Goal: Task Accomplishment & Management: Manage account settings

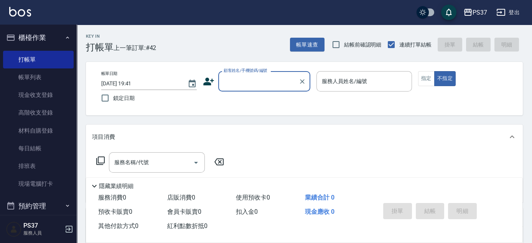
click at [258, 86] on input "顧客姓名/手機號碼/編號" at bounding box center [259, 80] width 74 height 13
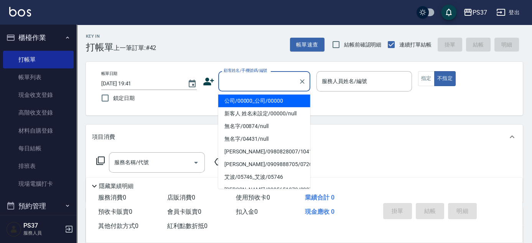
click at [258, 100] on li "公司/00000_公司/00000" at bounding box center [264, 100] width 92 height 13
type input "公司/00000_公司/00000"
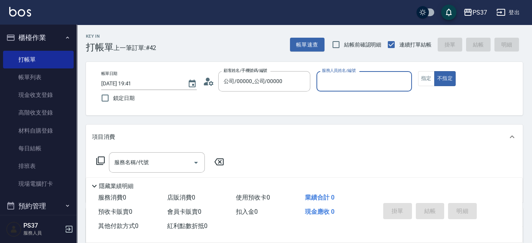
click at [339, 79] on input "服務人員姓名/編號" at bounding box center [364, 80] width 89 height 13
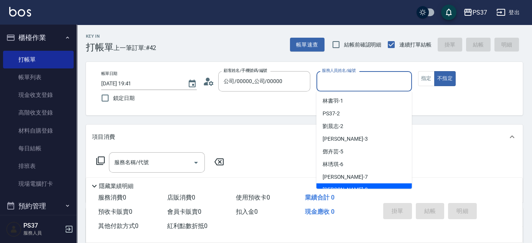
click at [369, 184] on div "[PERSON_NAME]-8" at bounding box center [365, 189] width 96 height 13
type input "[PERSON_NAME]-8"
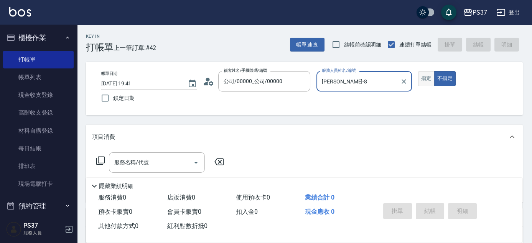
click at [425, 79] on button "指定" at bounding box center [426, 78] width 17 height 15
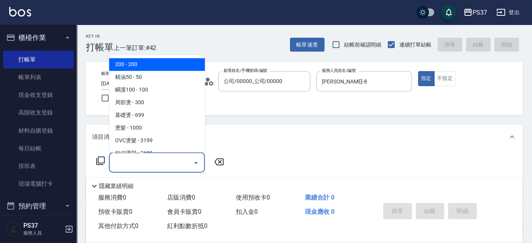
click at [182, 161] on input "服務名稱/代號" at bounding box center [151, 161] width 78 height 13
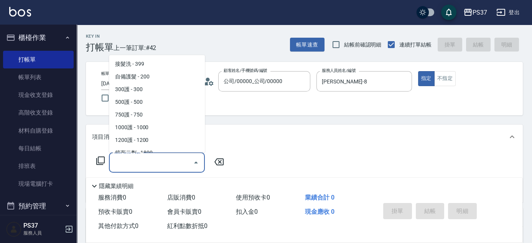
scroll to position [418, 0]
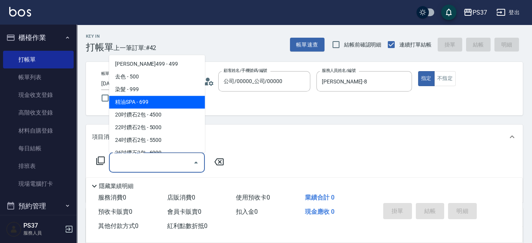
click at [157, 101] on span "精油SPA - 699" at bounding box center [157, 102] width 96 height 13
type input "精油SPA(0699)"
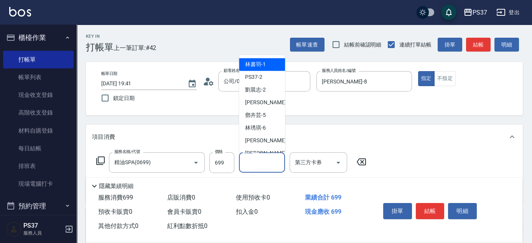
click at [256, 161] on input "洗髮-1" at bounding box center [262, 161] width 39 height 13
click at [261, 149] on span "[PERSON_NAME]-8" at bounding box center [267, 153] width 45 height 8
type input "[PERSON_NAME]-8"
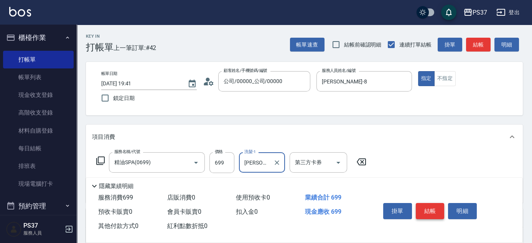
click at [426, 203] on button "結帳" at bounding box center [430, 211] width 29 height 16
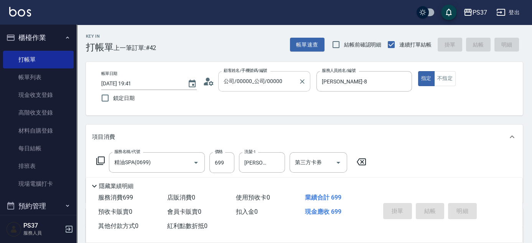
type input "2025/09/14 20:14"
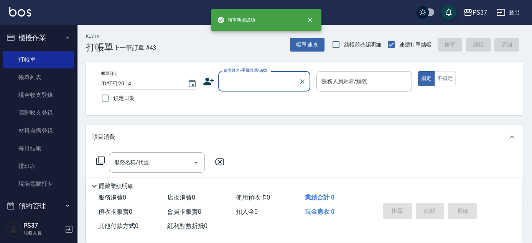
click at [263, 83] on input "顧客姓名/手機號碼/編號" at bounding box center [259, 80] width 74 height 13
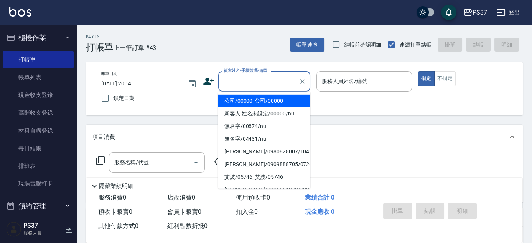
click at [253, 101] on li "公司/00000_公司/00000" at bounding box center [264, 100] width 92 height 13
type input "公司/00000_公司/00000"
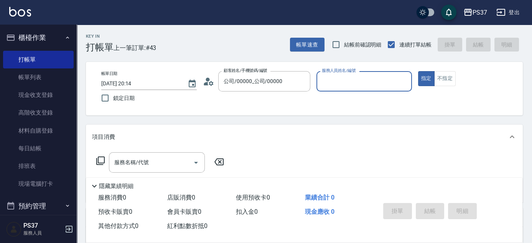
click at [327, 73] on label "服務人員姓名/編號" at bounding box center [339, 71] width 34 height 6
click at [327, 74] on input "服務人員姓名/編號" at bounding box center [364, 80] width 89 height 13
click at [329, 78] on input "服務人員姓名/編號" at bounding box center [364, 80] width 89 height 13
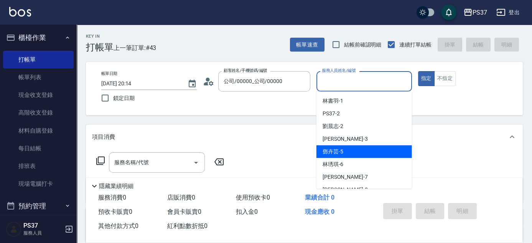
click at [351, 157] on div "鄧卉芸 -5" at bounding box center [365, 151] width 96 height 13
type input "鄧卉芸-5"
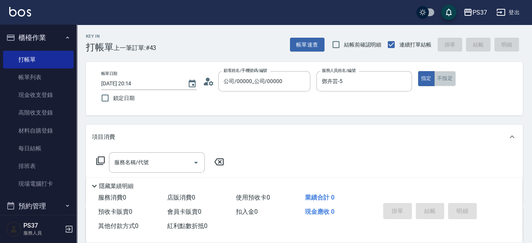
click at [443, 81] on button "不指定" at bounding box center [445, 78] width 21 height 15
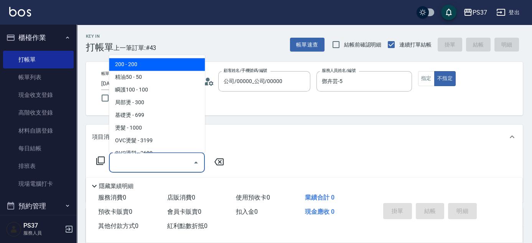
click at [172, 162] on input "服務名稱/代號" at bounding box center [151, 161] width 78 height 13
click at [169, 65] on span "200 - 200" at bounding box center [157, 64] width 96 height 13
type input "200(111)"
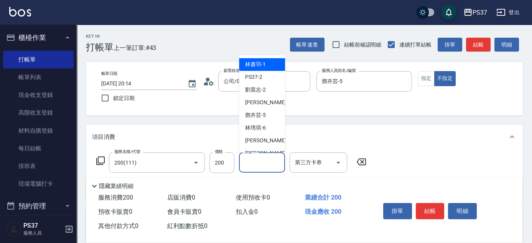
click at [257, 168] on input "洗髮-1" at bounding box center [262, 161] width 39 height 13
click at [264, 57] on ul "林書羽 -1 PS37 -2 劉晨志 -2 徐雅惠 -3 鄧卉芸 -5 林琇琪 -6 黎氏萍 -7 徐雅娟 -8 溫惠婷 -9 盧淑媛 -10 阮氏線 -20…" at bounding box center [262, 103] width 46 height 97
click at [256, 62] on span "林書羽 -1" at bounding box center [255, 65] width 21 height 8
type input "林書羽-1"
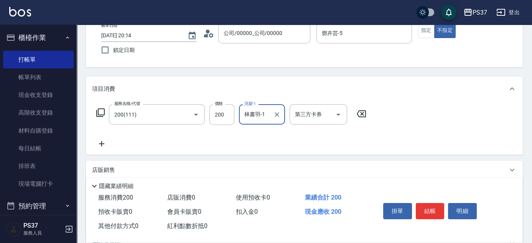
scroll to position [104, 0]
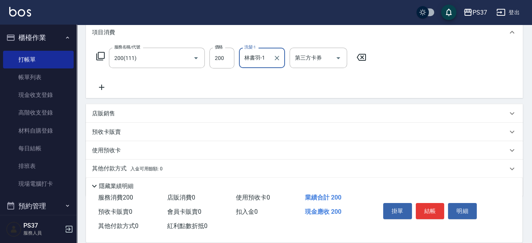
click at [98, 84] on icon at bounding box center [101, 87] width 19 height 9
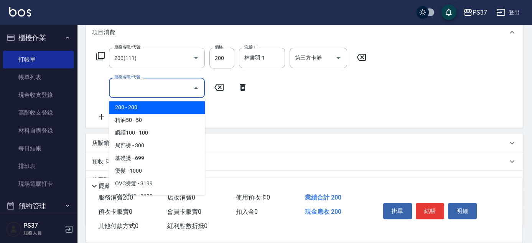
click at [122, 93] on input "服務名稱/代號" at bounding box center [151, 87] width 78 height 13
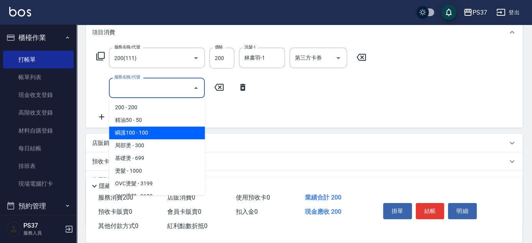
click at [148, 131] on span "瞬護100 - 100" at bounding box center [157, 132] width 96 height 13
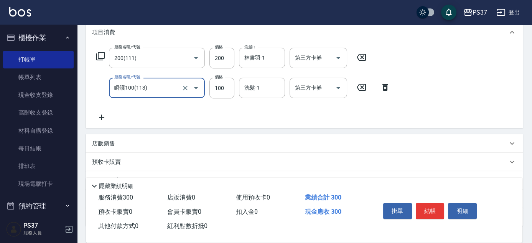
click at [177, 86] on input "瞬護100(113)" at bounding box center [146, 87] width 68 height 13
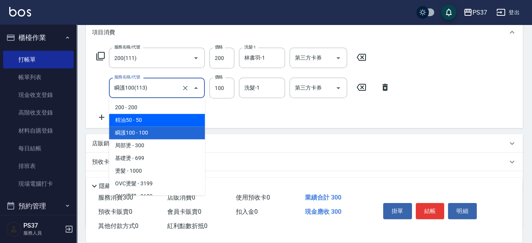
click at [155, 116] on span "精油50 - 50" at bounding box center [157, 120] width 96 height 13
type input "精油50(112)"
type input "50"
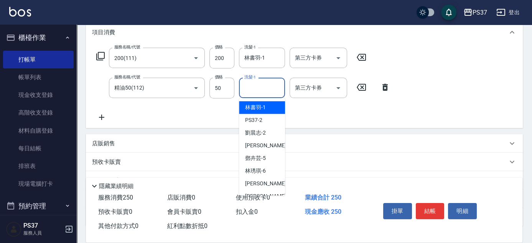
click at [273, 87] on input "洗髮-1" at bounding box center [262, 87] width 39 height 13
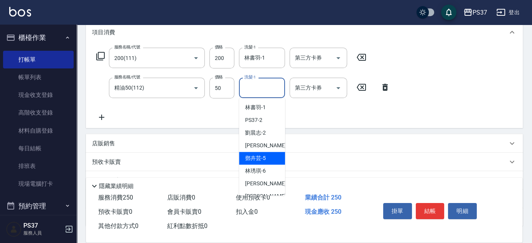
click at [266, 154] on div "鄧卉芸 -5" at bounding box center [262, 158] width 46 height 13
type input "鄧卉芸-5"
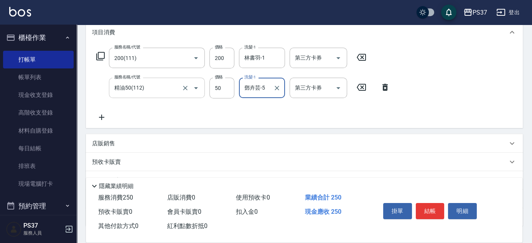
click at [167, 89] on input "精油50(112)" at bounding box center [146, 87] width 68 height 13
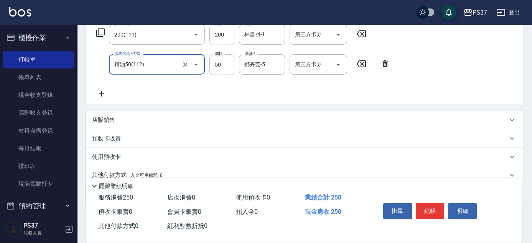
scroll to position [139, 0]
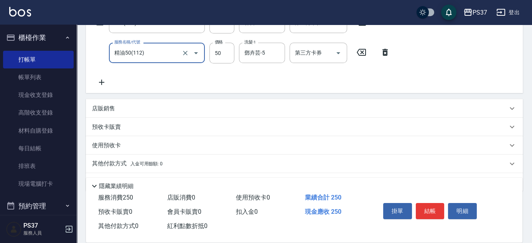
click at [157, 59] on div "精油50(112) 服務名稱/代號" at bounding box center [157, 53] width 96 height 20
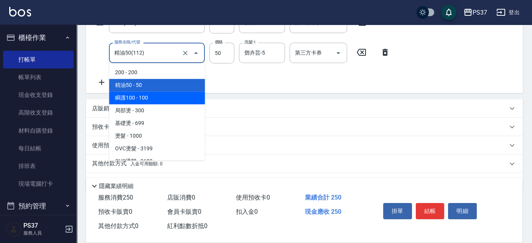
click at [149, 102] on span "瞬護100 - 100" at bounding box center [157, 97] width 96 height 13
type input "瞬護100(113)"
type input "100"
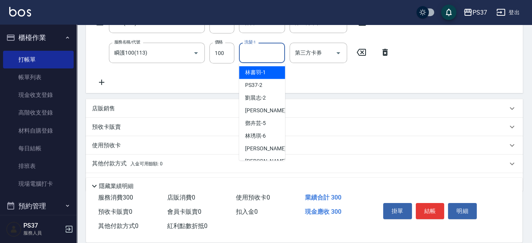
click at [261, 52] on input "洗髮-1" at bounding box center [262, 52] width 39 height 13
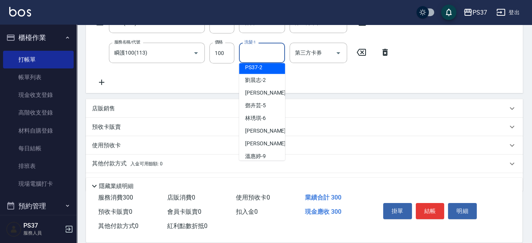
scroll to position [35, 0]
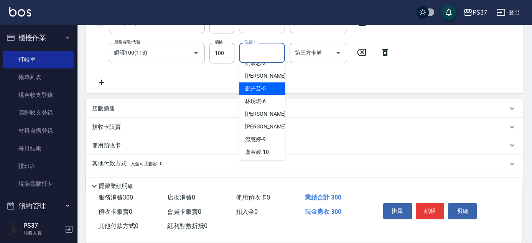
click at [258, 89] on span "鄧卉芸 -5" at bounding box center [255, 88] width 21 height 8
type input "鄧卉芸-5"
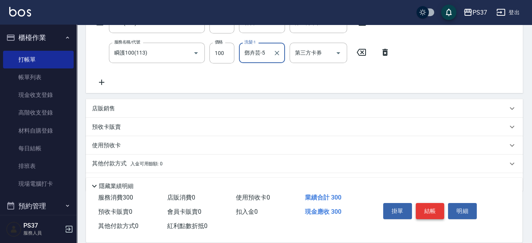
click at [439, 211] on button "結帳" at bounding box center [430, 211] width 29 height 16
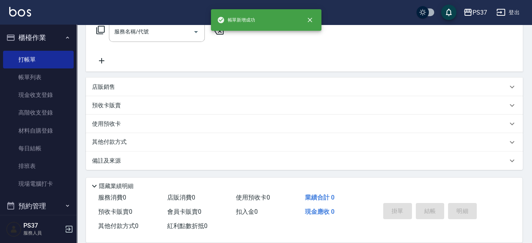
scroll to position [0, 0]
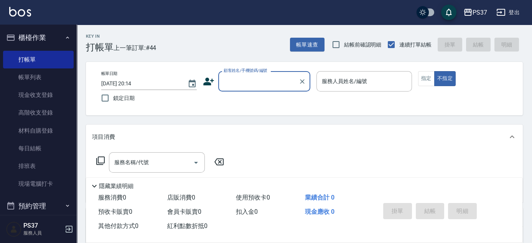
click at [261, 82] on input "顧客姓名/手機號碼/編號" at bounding box center [259, 80] width 74 height 13
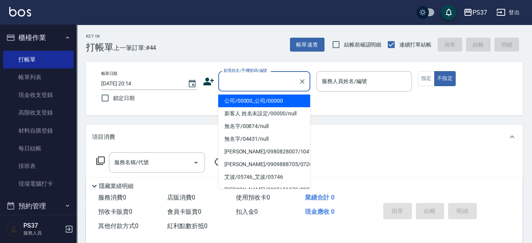
click at [258, 98] on li "公司/00000_公司/00000" at bounding box center [264, 100] width 92 height 13
type input "公司/00000_公司/00000"
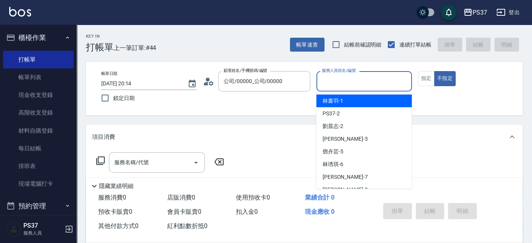
click at [337, 80] on input "服務人員姓名/編號" at bounding box center [364, 80] width 89 height 13
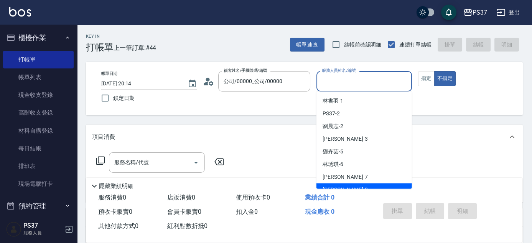
click at [358, 184] on div "徐雅娟 -8" at bounding box center [365, 189] width 96 height 13
type input "徐雅娟-8"
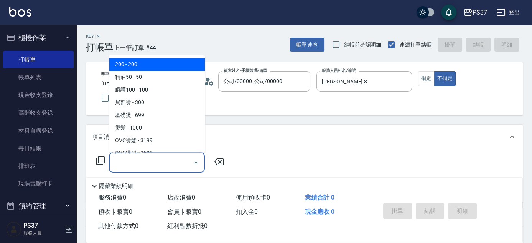
click at [159, 159] on input "服務名稱/代號" at bounding box center [151, 161] width 78 height 13
click at [146, 64] on span "200 - 200" at bounding box center [157, 64] width 96 height 13
type input "200(111)"
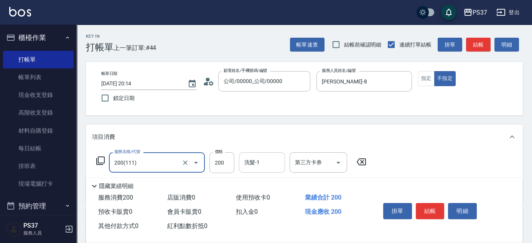
click at [257, 164] on input "洗髮-1" at bounding box center [262, 161] width 39 height 13
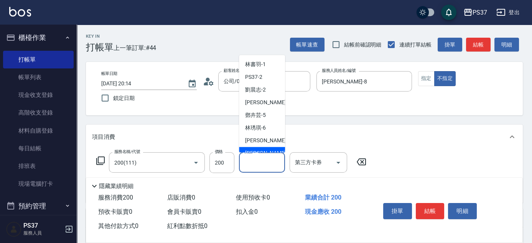
click at [264, 148] on div "徐雅娟 -8" at bounding box center [262, 153] width 46 height 13
type input "徐雅娟-8"
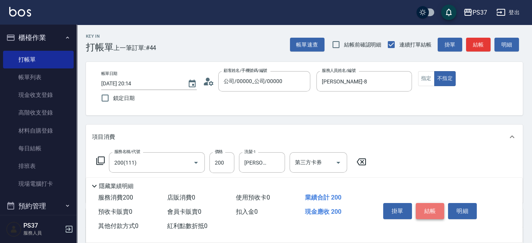
click at [428, 203] on button "結帳" at bounding box center [430, 211] width 29 height 16
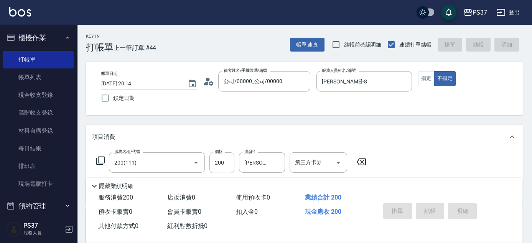
type input "2025/09/14 20:15"
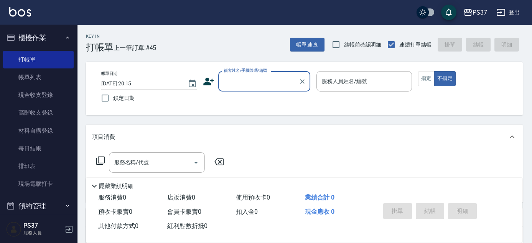
click at [276, 76] on input "顧客姓名/手機號碼/編號" at bounding box center [259, 80] width 74 height 13
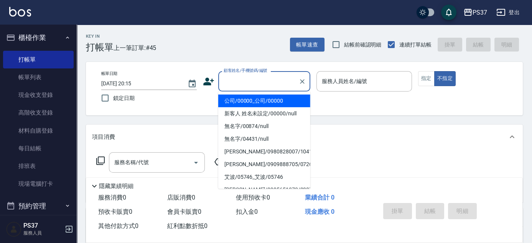
click at [270, 99] on li "公司/00000_公司/00000" at bounding box center [264, 100] width 92 height 13
type input "公司/00000_公司/00000"
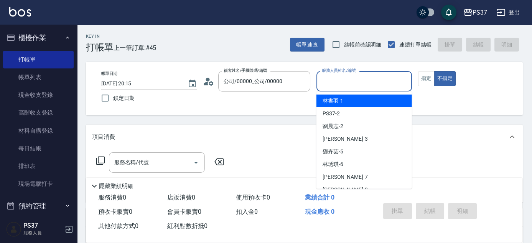
click at [362, 85] on input "服務人員姓名/編號" at bounding box center [364, 80] width 89 height 13
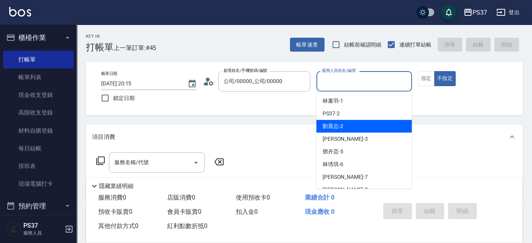
scroll to position [35, 0]
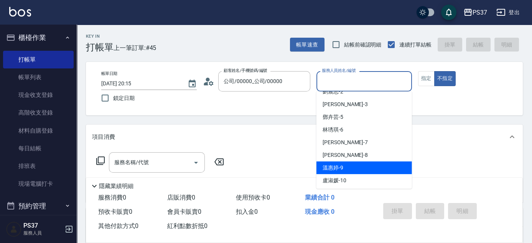
click at [354, 164] on div "溫惠婷 -9" at bounding box center [365, 167] width 96 height 13
type input "溫惠婷-9"
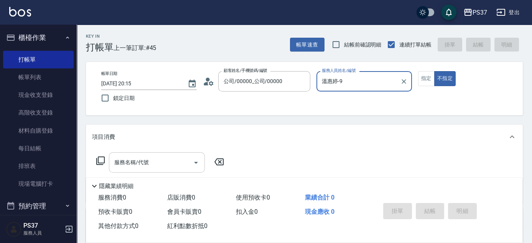
click at [155, 161] on input "服務名稱/代號" at bounding box center [151, 161] width 78 height 13
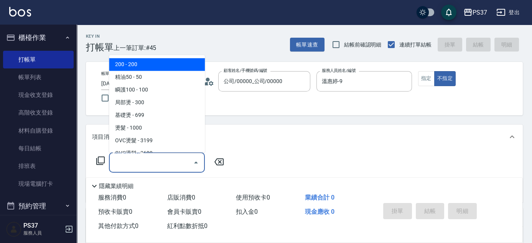
click at [148, 65] on span "200 - 200" at bounding box center [157, 64] width 96 height 13
type input "200(111)"
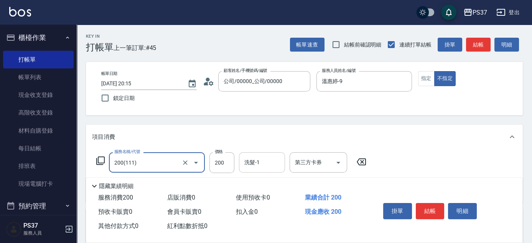
click at [259, 169] on div "洗髮-1" at bounding box center [262, 162] width 46 height 20
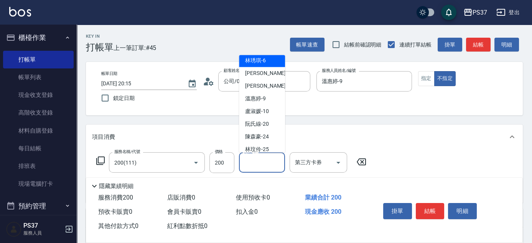
scroll to position [69, 0]
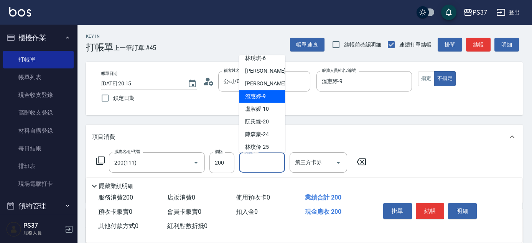
click at [259, 98] on span "溫惠婷 -9" at bounding box center [255, 97] width 21 height 8
type input "溫惠婷-9"
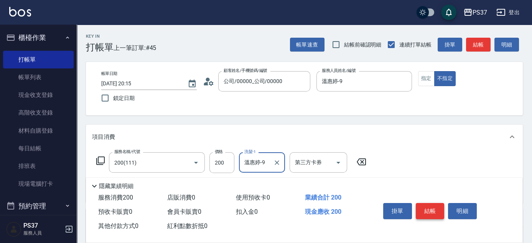
click at [427, 209] on button "結帳" at bounding box center [430, 211] width 29 height 16
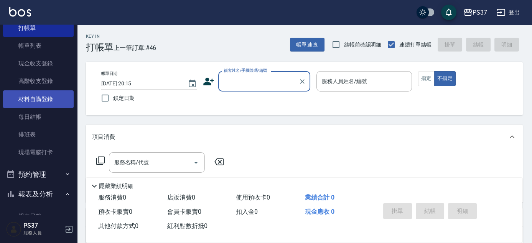
scroll to position [139, 0]
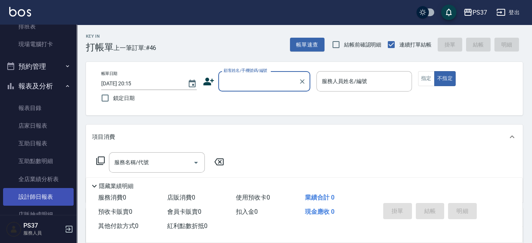
click at [47, 200] on link "設計師日報表" at bounding box center [38, 197] width 71 height 18
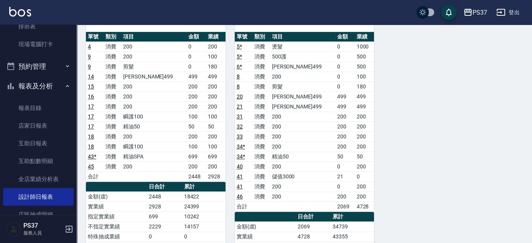
scroll to position [523, 0]
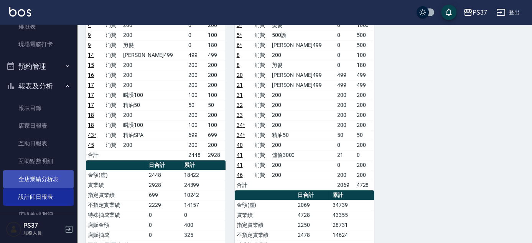
click at [46, 180] on link "全店業績分析表" at bounding box center [38, 179] width 71 height 18
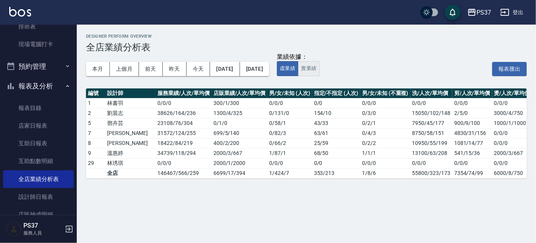
click at [319, 68] on button "實業績" at bounding box center [308, 68] width 21 height 15
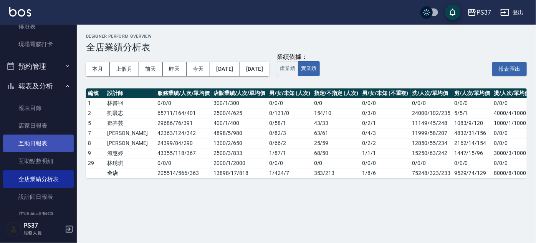
click at [20, 145] on link "互助日報表" at bounding box center [38, 143] width 71 height 18
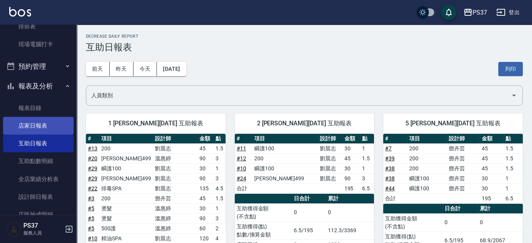
click at [28, 129] on link "店家日報表" at bounding box center [38, 126] width 71 height 18
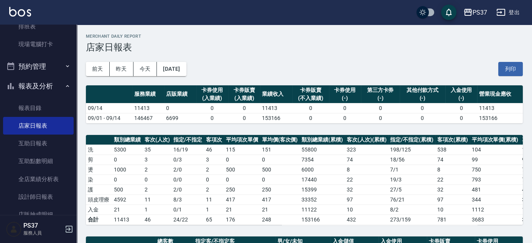
click at [336, 50] on h3 "店家日報表" at bounding box center [304, 47] width 437 height 11
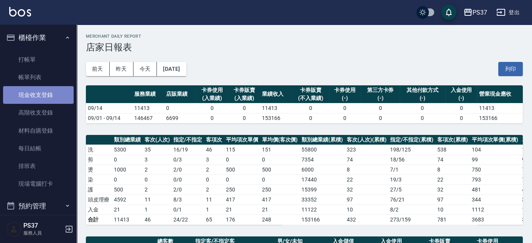
click at [39, 92] on link "現金收支登錄" at bounding box center [38, 95] width 71 height 18
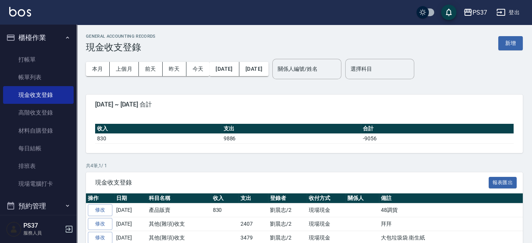
click at [301, 94] on div "2025-09-01 ~ 2025-09-14 合計" at bounding box center [304, 104] width 437 height 20
click at [506, 45] on button "新增" at bounding box center [511, 43] width 25 height 14
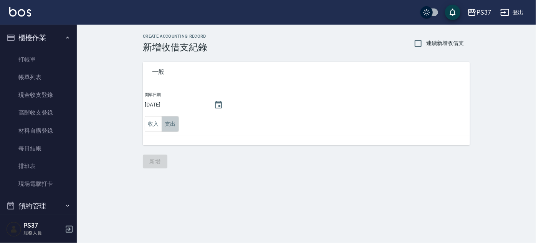
click at [176, 124] on button "支出" at bounding box center [170, 124] width 17 height 16
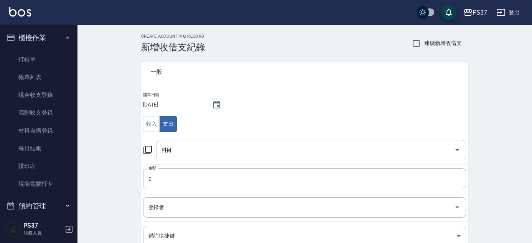
click at [185, 148] on input "科目" at bounding box center [306, 149] width 292 height 13
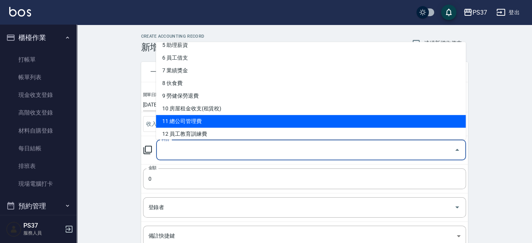
scroll to position [244, 0]
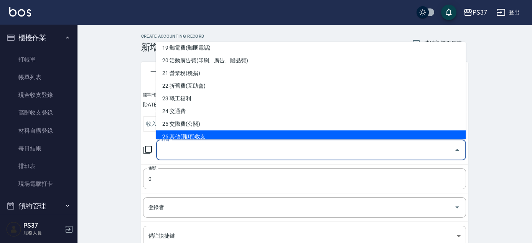
click at [202, 138] on li "26 其他(雜項)收支" at bounding box center [311, 136] width 310 height 13
type input "26 其他(雜項)收支"
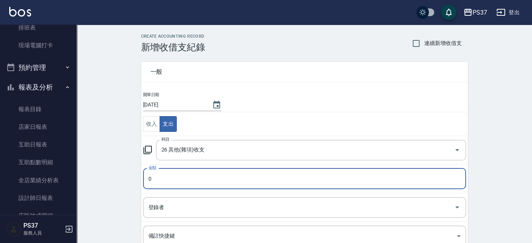
scroll to position [139, 0]
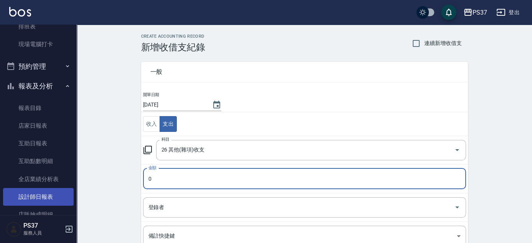
click at [32, 200] on link "設計師日報表" at bounding box center [38, 197] width 71 height 18
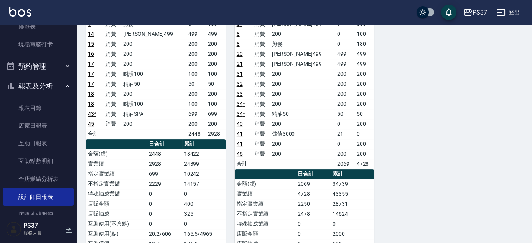
scroll to position [593, 0]
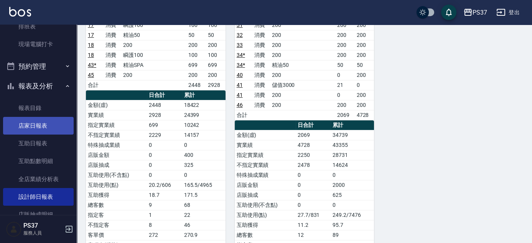
click at [43, 127] on link "店家日報表" at bounding box center [38, 126] width 71 height 18
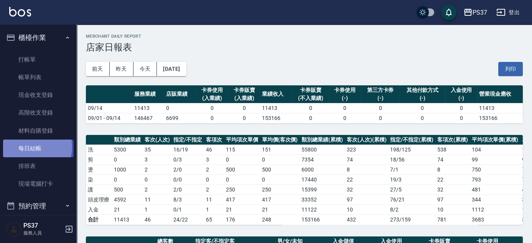
click at [30, 147] on link "每日結帳" at bounding box center [38, 148] width 71 height 18
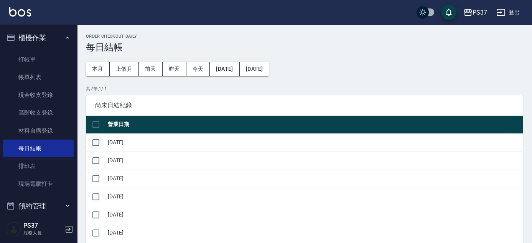
click at [101, 142] on input "checkbox" at bounding box center [96, 142] width 16 height 16
checkbox input "true"
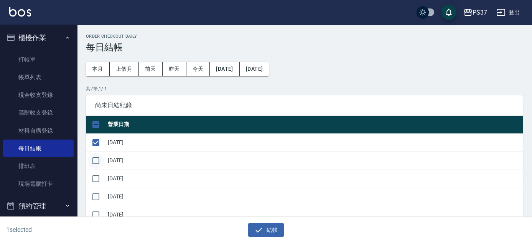
click at [99, 160] on input "checkbox" at bounding box center [96, 160] width 16 height 16
checkbox input "true"
click at [97, 178] on input "checkbox" at bounding box center [96, 178] width 16 height 16
checkbox input "true"
click at [94, 200] on input "checkbox" at bounding box center [96, 196] width 16 height 16
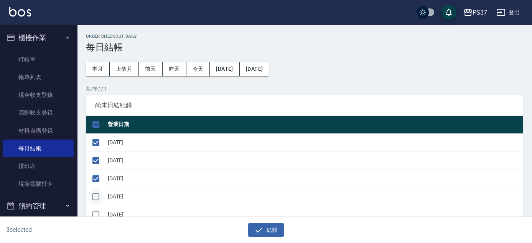
checkbox input "true"
click at [97, 210] on input "checkbox" at bounding box center [96, 215] width 16 height 16
checkbox input "true"
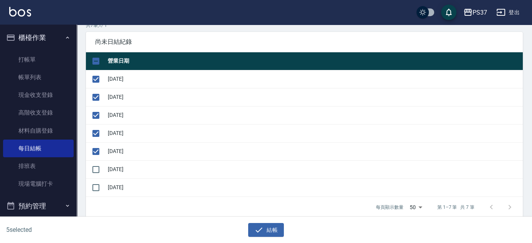
scroll to position [69, 0]
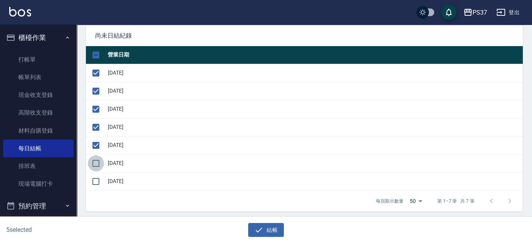
click at [94, 161] on input "checkbox" at bounding box center [96, 163] width 16 height 16
checkbox input "true"
click at [98, 178] on input "checkbox" at bounding box center [96, 181] width 16 height 16
checkbox input "true"
click at [273, 226] on button "結帳" at bounding box center [266, 230] width 36 height 14
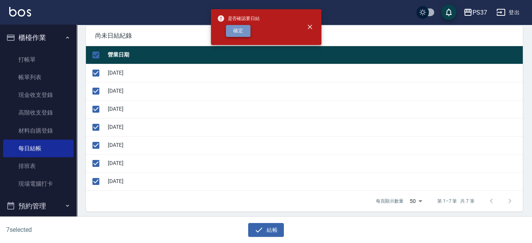
click at [245, 32] on button "確定" at bounding box center [238, 31] width 25 height 12
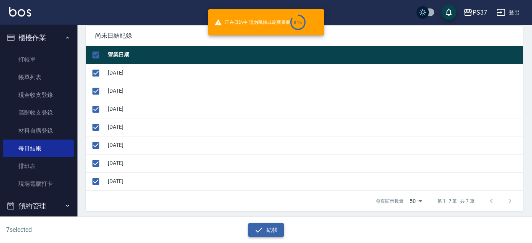
checkbox input "false"
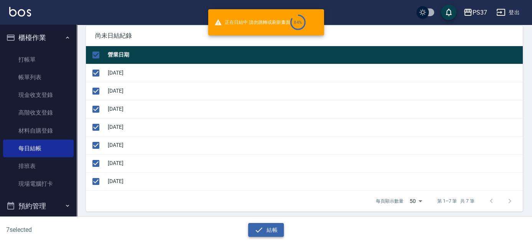
checkbox input "false"
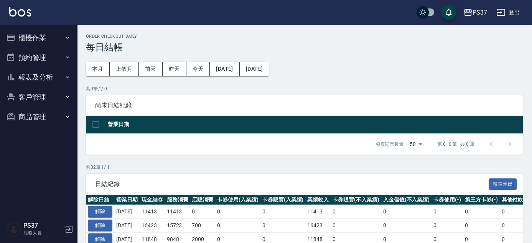
click at [172, 93] on div "共 0 筆, 1 / 0 尚未日結紀錄 營業日期 每頁顯示數量 50 50 第 0–0 筆 共 0 筆 0 selected 結帳" at bounding box center [304, 119] width 437 height 69
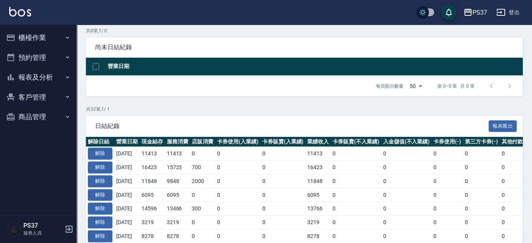
scroll to position [139, 0]
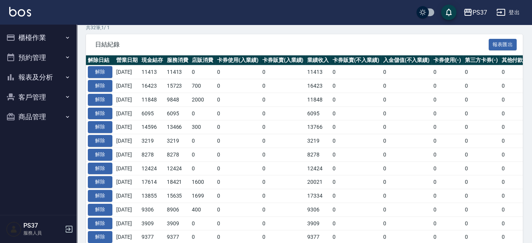
click at [51, 84] on button "報表及分析" at bounding box center [38, 77] width 71 height 20
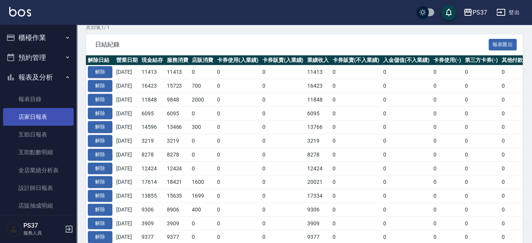
click at [53, 112] on link "店家日報表" at bounding box center [38, 117] width 71 height 18
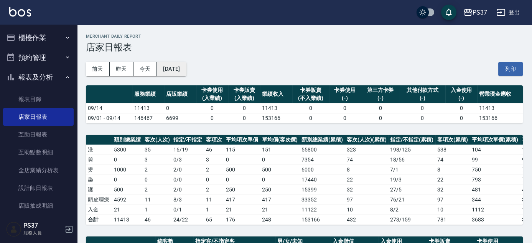
click at [182, 73] on button "[DATE]" at bounding box center [171, 69] width 29 height 14
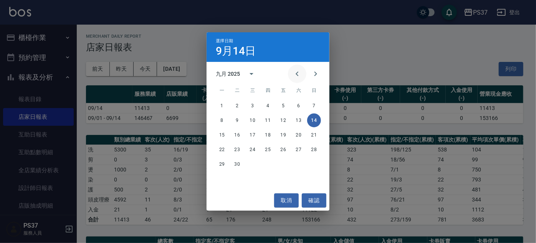
click at [299, 73] on icon "Previous month" at bounding box center [297, 73] width 9 height 9
click at [313, 75] on icon "Next month" at bounding box center [315, 73] width 9 height 9
click at [255, 121] on button "10" at bounding box center [253, 120] width 14 height 14
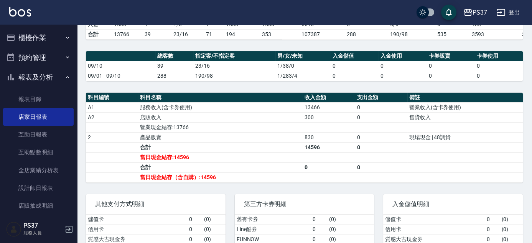
scroll to position [227, 0]
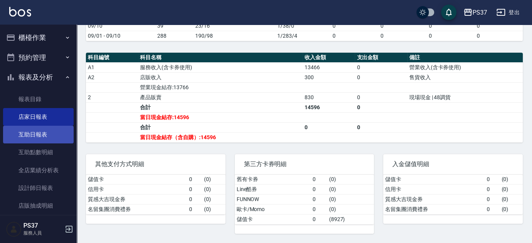
click at [27, 137] on link "互助日報表" at bounding box center [38, 135] width 71 height 18
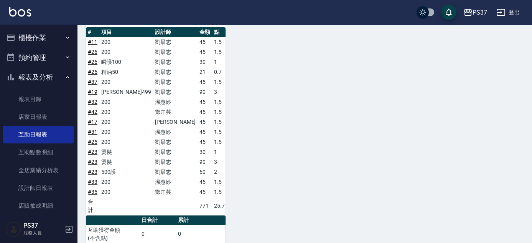
scroll to position [676, 0]
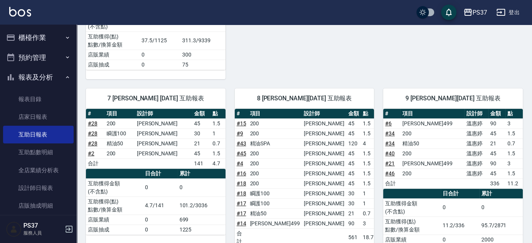
scroll to position [188, 0]
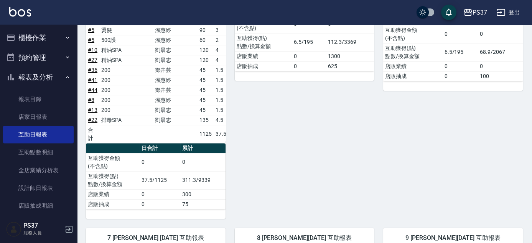
click at [278, 129] on div "2 [PERSON_NAME][DATE] 互助報表 # 項目 設計師 金額 點 # 12 200 [PERSON_NAME]45 1.5 # 11 瞬護10…" at bounding box center [300, 67] width 149 height 303
click at [264, 135] on div "2 [PERSON_NAME][DATE] 互助報表 # 項目 設計師 金額 點 # 12 200 [PERSON_NAME]45 1.5 # 11 瞬護10…" at bounding box center [300, 67] width 149 height 303
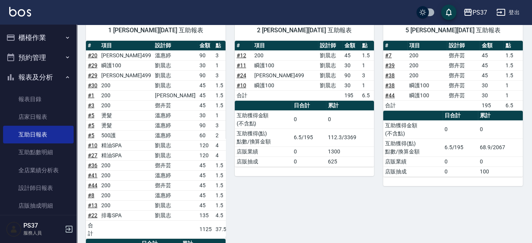
scroll to position [13, 0]
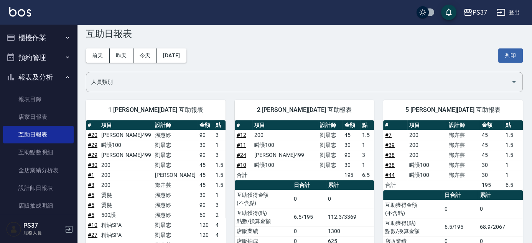
click at [284, 58] on div "[DATE] [DATE] [DATE] [DATE] 列印" at bounding box center [304, 55] width 437 height 33
click at [290, 65] on div "[DATE] [DATE] [DATE] [DATE] 列印" at bounding box center [304, 55] width 437 height 33
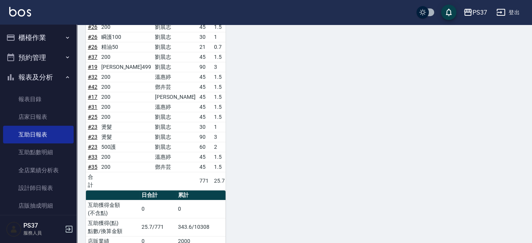
scroll to position [537, 0]
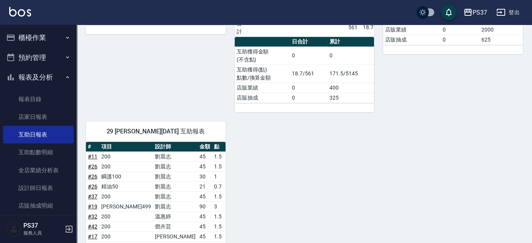
click at [21, 122] on link "店家日報表" at bounding box center [38, 117] width 71 height 18
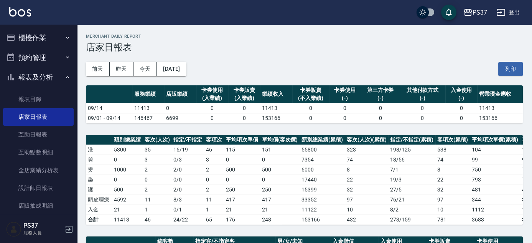
click at [286, 63] on div "[DATE] [DATE] [DATE] [DATE] 列印" at bounding box center [304, 69] width 437 height 33
click at [294, 132] on div "PS37 [DATE] 店家日報表 列印時間： [DATE][PHONE_NUMBER]:27 Merchant Daily Report 店家日報表 [DA…" at bounding box center [305, 236] width 456 height 423
click at [288, 76] on div "[DATE] [DATE] [DATE] [DATE] 列印" at bounding box center [304, 69] width 437 height 33
click at [275, 67] on div "[DATE] [DATE] [DATE] [DATE] 列印" at bounding box center [304, 69] width 437 height 33
click at [259, 66] on div "[DATE] [DATE] [DATE] [DATE] 列印" at bounding box center [304, 69] width 437 height 33
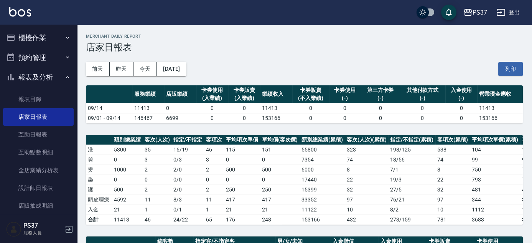
click at [253, 68] on div "[DATE] [DATE] [DATE] [DATE] 列印" at bounding box center [304, 69] width 437 height 33
click at [278, 64] on div "[DATE] [DATE] [DATE] [DATE] 列印" at bounding box center [304, 69] width 437 height 33
click at [389, 125] on div "PS37 [DATE] 店家日報表 列印時間： [DATE][PHONE_NUMBER]:27 Merchant Daily Report 店家日報表 [DA…" at bounding box center [305, 236] width 456 height 423
click at [326, 64] on div "[DATE] [DATE] [DATE] [DATE] 列印" at bounding box center [304, 69] width 437 height 33
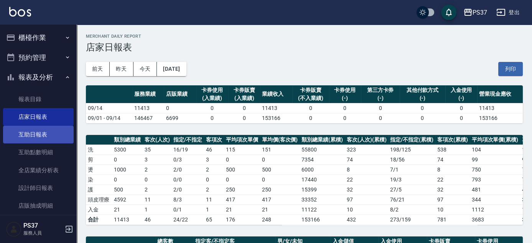
click at [18, 134] on link "互助日報表" at bounding box center [38, 135] width 71 height 18
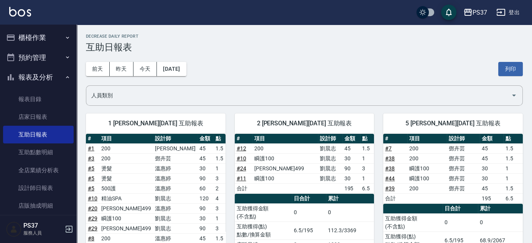
click at [259, 70] on div "[DATE] [DATE] [DATE] [DATE] 列印" at bounding box center [304, 69] width 437 height 33
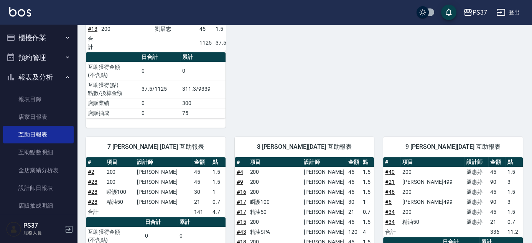
scroll to position [384, 0]
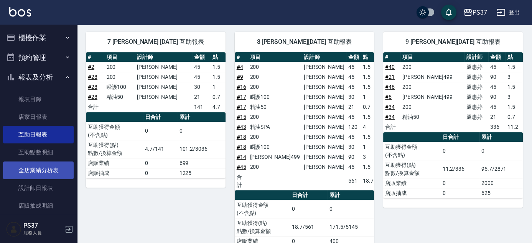
click at [21, 172] on link "全店業績分析表" at bounding box center [38, 170] width 71 height 18
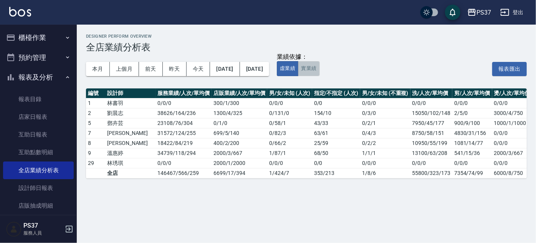
click at [319, 69] on button "實業績" at bounding box center [308, 68] width 21 height 15
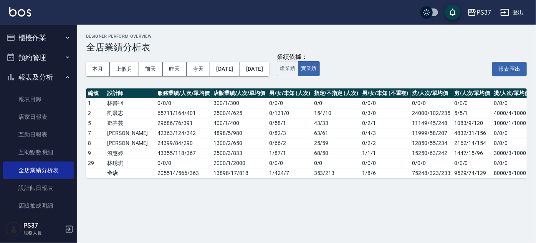
click at [346, 84] on div "本月 上個月 [DATE] [DATE] [DATE] [DATE] [DATE] 業績依據： 虛業績 實業績 報表匯出" at bounding box center [306, 69] width 441 height 33
click at [298, 70] on button "虛業績" at bounding box center [287, 68] width 21 height 15
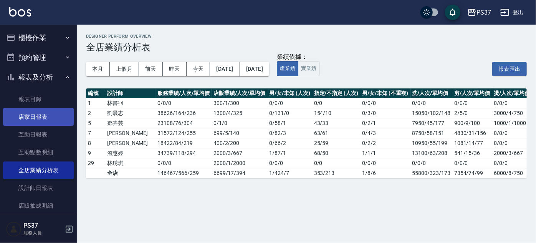
click at [28, 119] on link "店家日報表" at bounding box center [38, 117] width 71 height 18
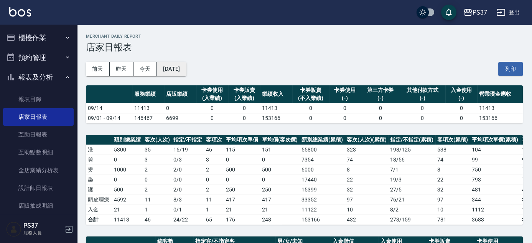
click at [186, 69] on button "[DATE]" at bounding box center [171, 69] width 29 height 14
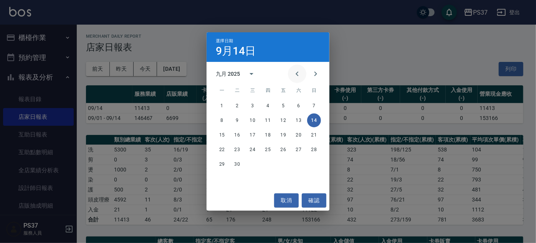
click at [295, 74] on icon "Previous month" at bounding box center [297, 73] width 9 height 9
click at [314, 164] on button "31" at bounding box center [314, 164] width 14 height 14
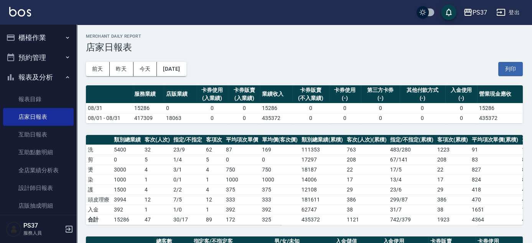
click at [150, 74] on button "今天" at bounding box center [146, 69] width 24 height 14
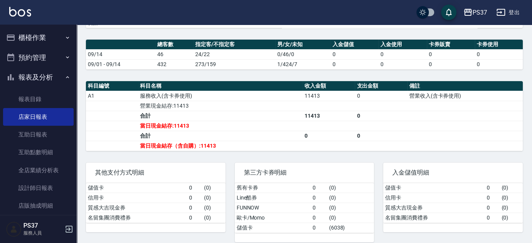
scroll to position [207, 0]
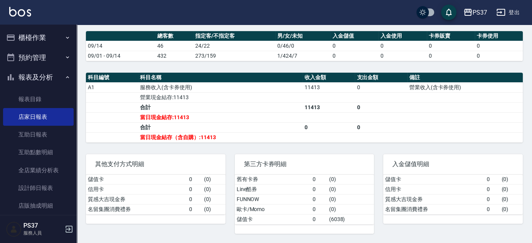
click at [331, 152] on div "第三方卡券明細 舊有卡券 0 ( 0 ) Line酷券 0 ( 0 ) FUNNOW 0 ( 0 ) 歐卡/Momo 0 ( 0 ) 儲值卡 0 ( 6038…" at bounding box center [300, 189] width 149 height 89
click at [266, 148] on div "第三方卡券明細 舊有卡券 0 ( 0 ) Line酷券 0 ( 0 ) FUNNOW 0 ( 0 ) 歐卡/Momo 0 ( 0 ) 儲值卡 0 ( 6038…" at bounding box center [300, 189] width 149 height 89
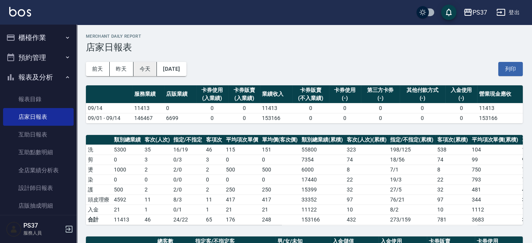
click at [142, 71] on button "今天" at bounding box center [146, 69] width 24 height 14
click at [259, 45] on h3 "店家日報表" at bounding box center [304, 47] width 437 height 11
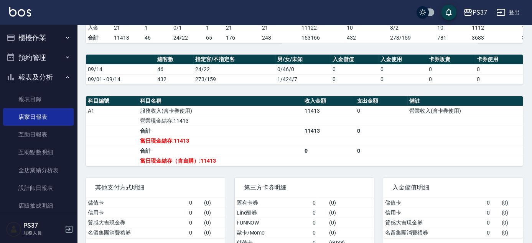
scroll to position [207, 0]
